Goal: Transaction & Acquisition: Book appointment/travel/reservation

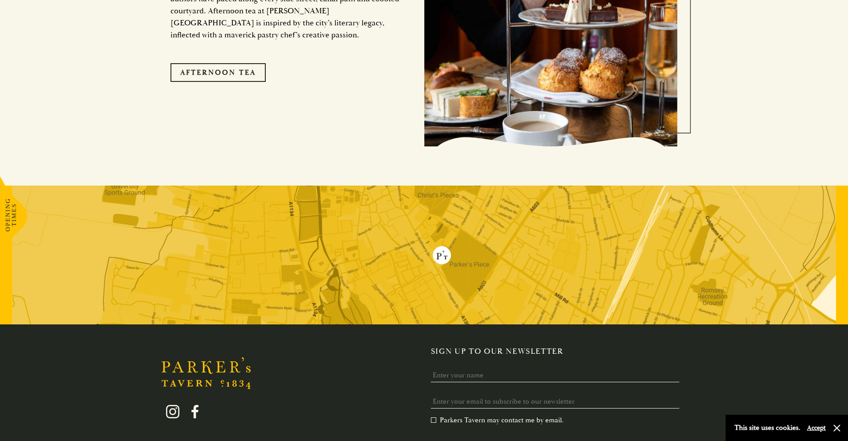
scroll to position [1781, 0]
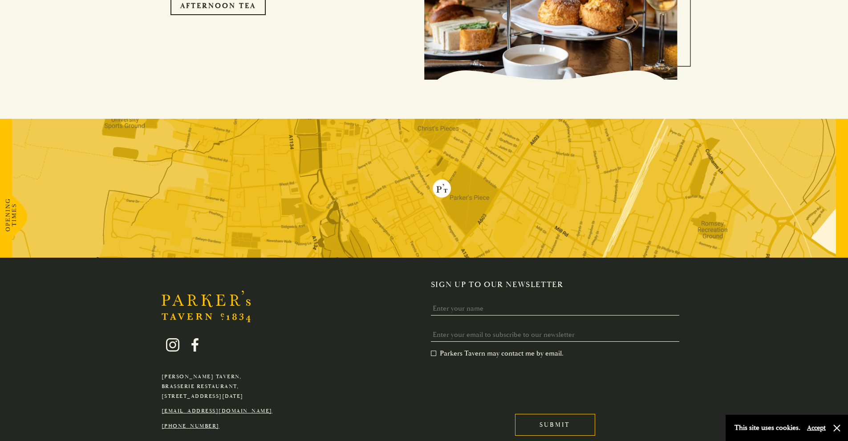
click at [435, 210] on img at bounding box center [424, 188] width 824 height 139
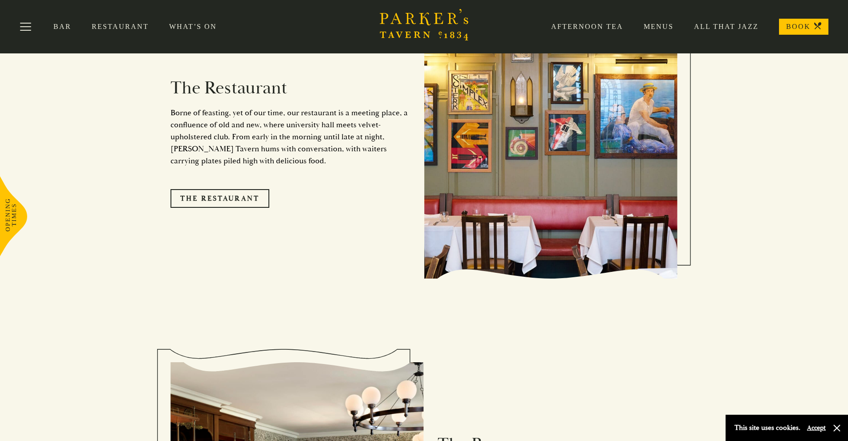
scroll to position [798, 0]
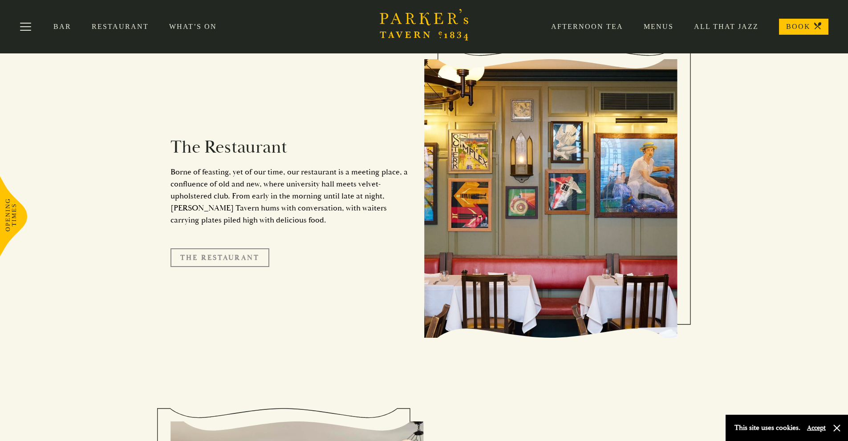
click at [237, 248] on link "The Restaurant" at bounding box center [220, 257] width 99 height 19
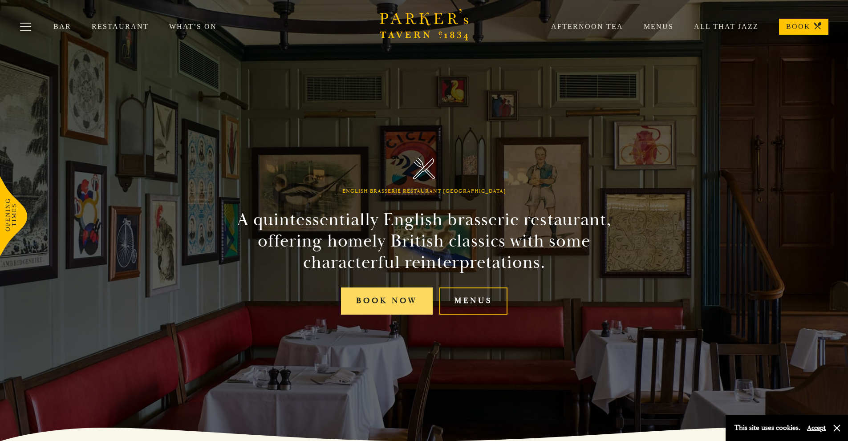
click at [395, 299] on link "Book Now" at bounding box center [387, 301] width 92 height 27
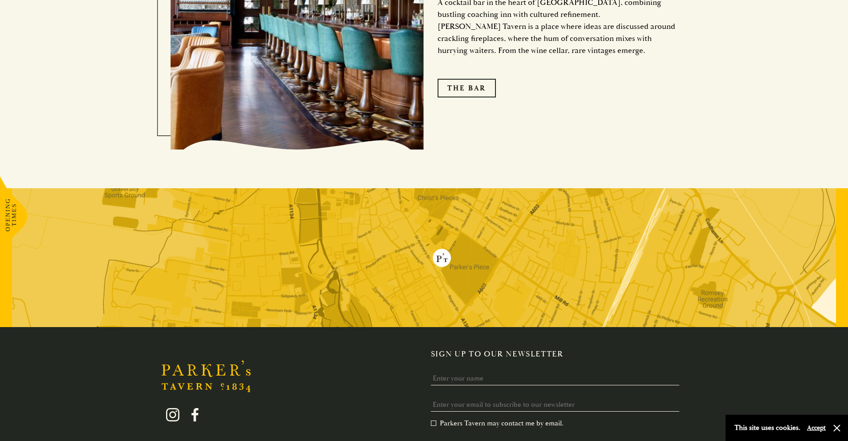
scroll to position [1692, 0]
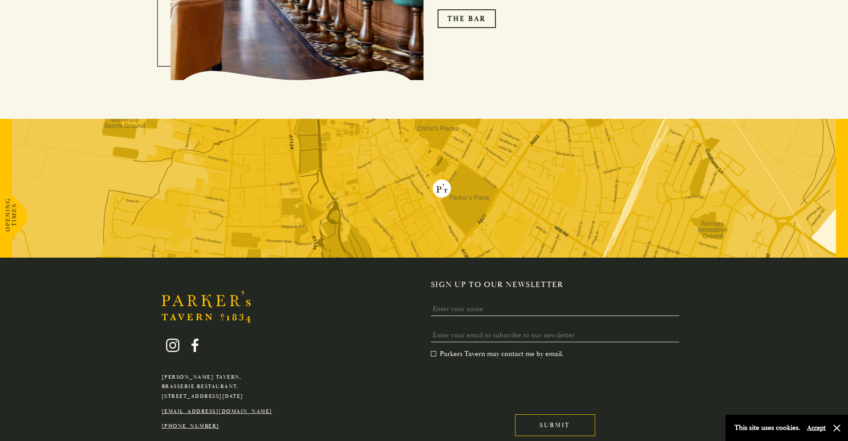
click at [445, 224] on img at bounding box center [424, 188] width 824 height 139
